Goal: Information Seeking & Learning: Learn about a topic

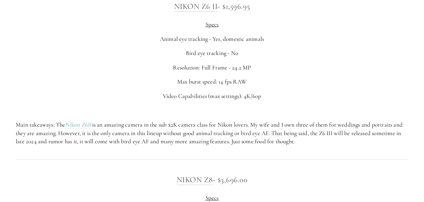
scroll to position [994, 0]
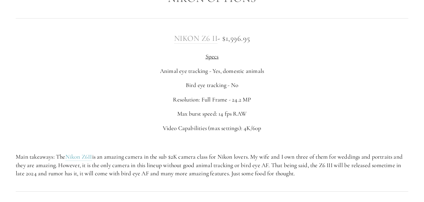
drag, startPoint x: 266, startPoint y: 40, endPoint x: 174, endPoint y: 43, distance: 92.4
click at [174, 43] on h3 "Nikon Z6 II - $1,596.95" at bounding box center [212, 38] width 393 height 13
copy h3 "Nikon Z6 II - $1,596.95"
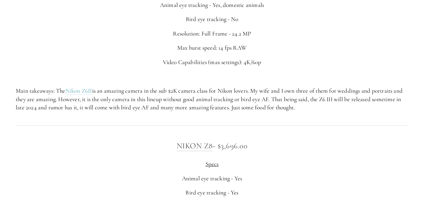
scroll to position [1156, 0]
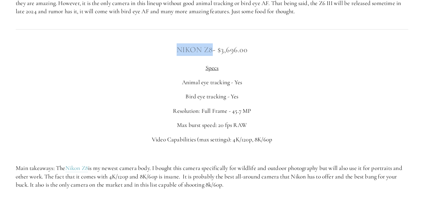
drag, startPoint x: 171, startPoint y: 49, endPoint x: 211, endPoint y: 49, distance: 40.2
click at [211, 49] on h3 "Nikon Z8 - $3,696.00" at bounding box center [212, 49] width 393 height 13
copy link "Nikon Z8"
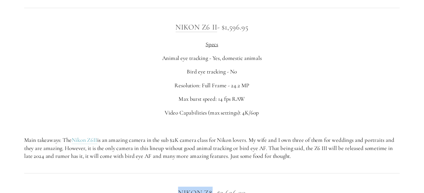
scroll to position [996, 0]
